Goal: Information Seeking & Learning: Learn about a topic

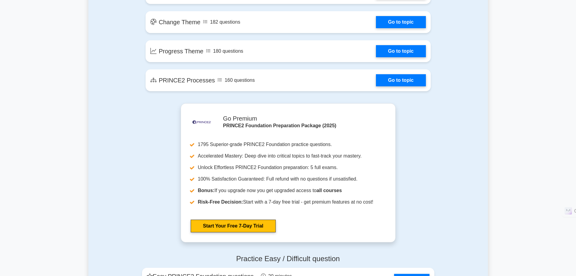
scroll to position [575, 0]
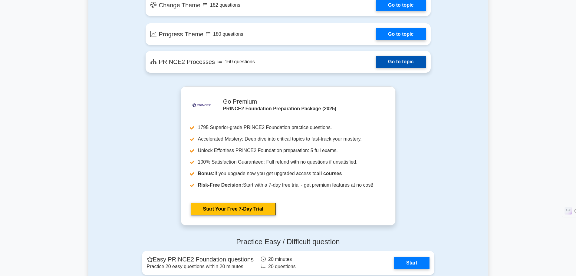
click at [399, 60] on link "Go to topic" at bounding box center [401, 62] width 50 height 12
